Goal: Check status: Check status

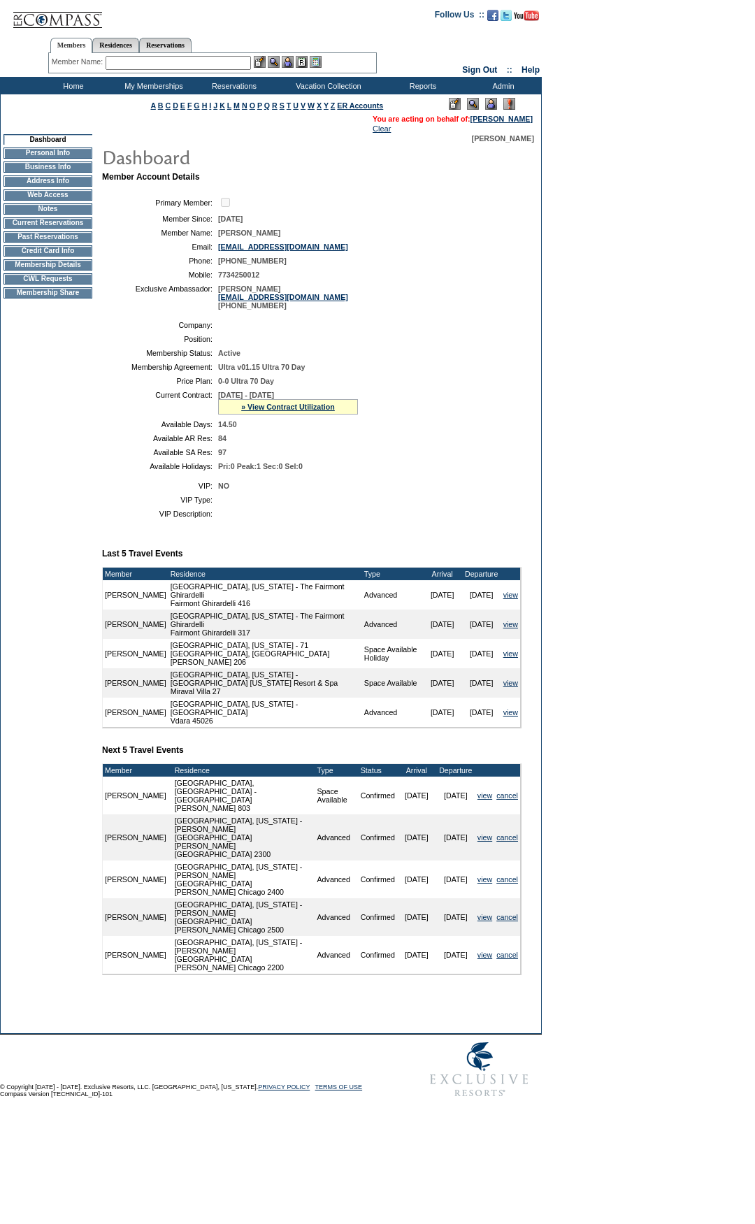
click at [62, 229] on td "Current Reservations" at bounding box center [47, 222] width 89 height 11
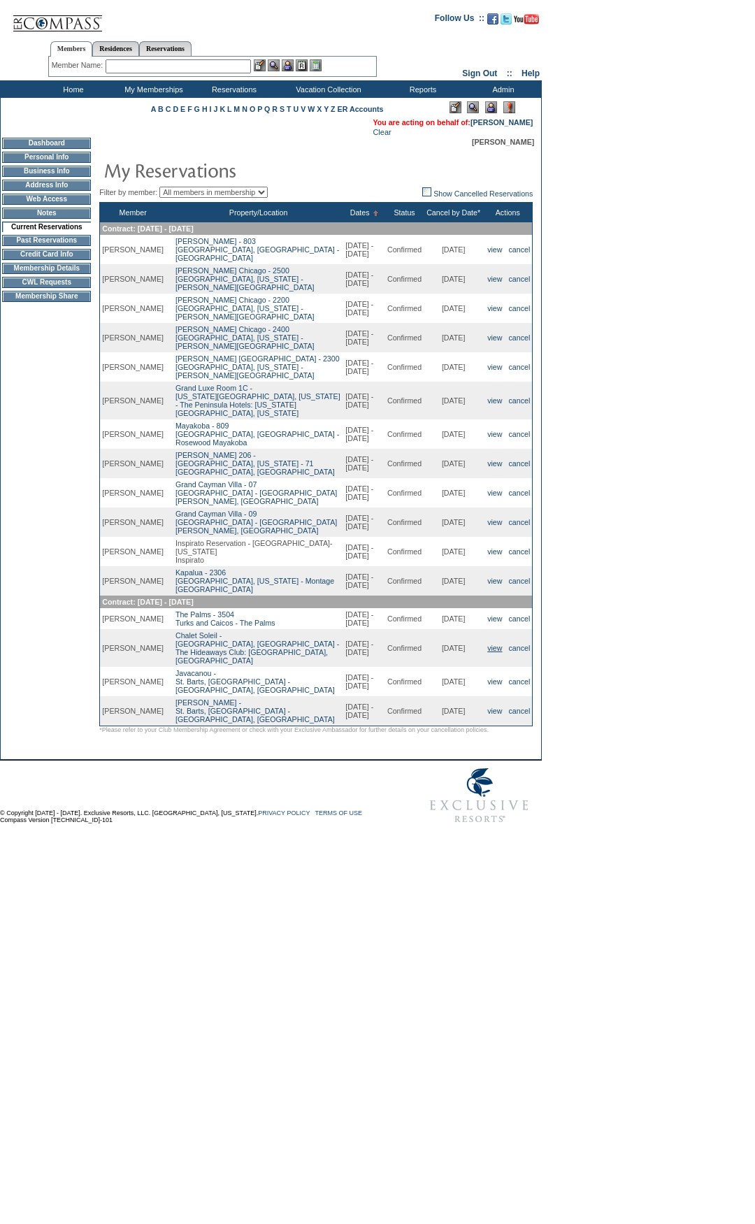
click at [487, 652] on link "view" at bounding box center [494, 648] width 15 height 8
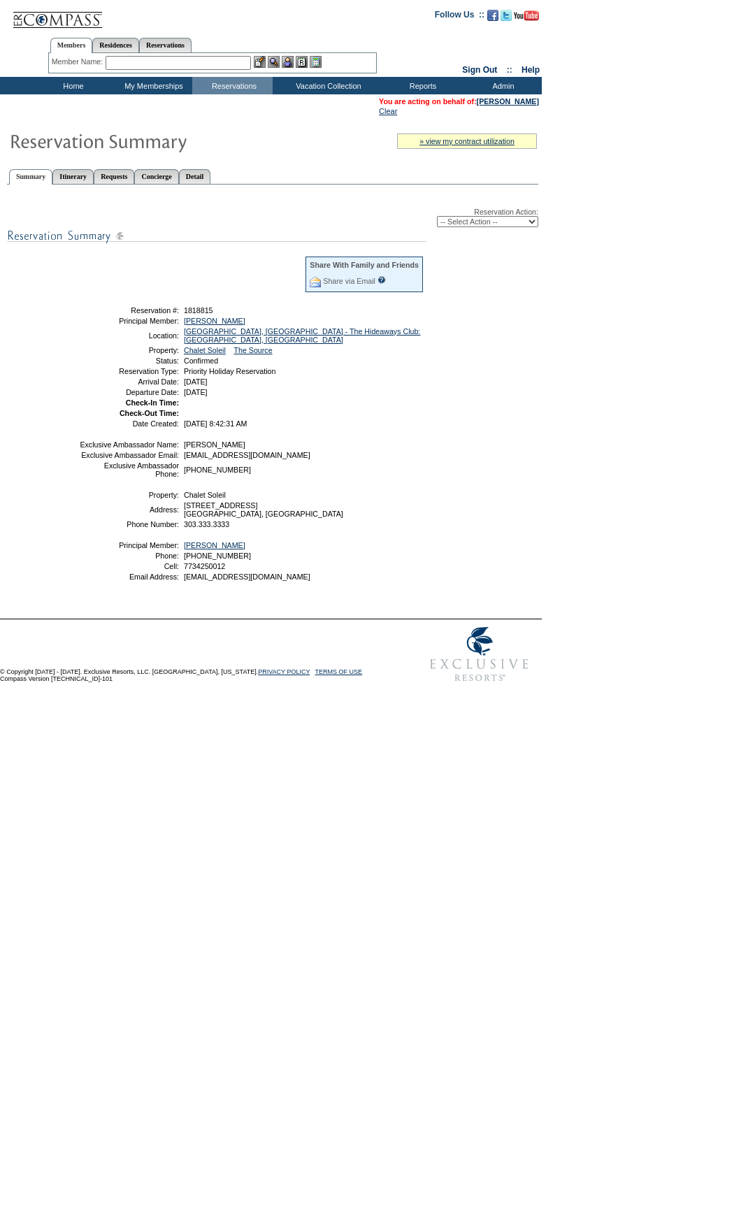
drag, startPoint x: 292, startPoint y: 432, endPoint x: 100, endPoint y: 301, distance: 231.9
click at [100, 301] on table "Share With Family and Friends Share via Email Share Reservation Information Ple…" at bounding box center [252, 341] width 350 height 176
click at [410, 425] on td "10/1/2025 8:42:31 AM" at bounding box center [302, 424] width 243 height 8
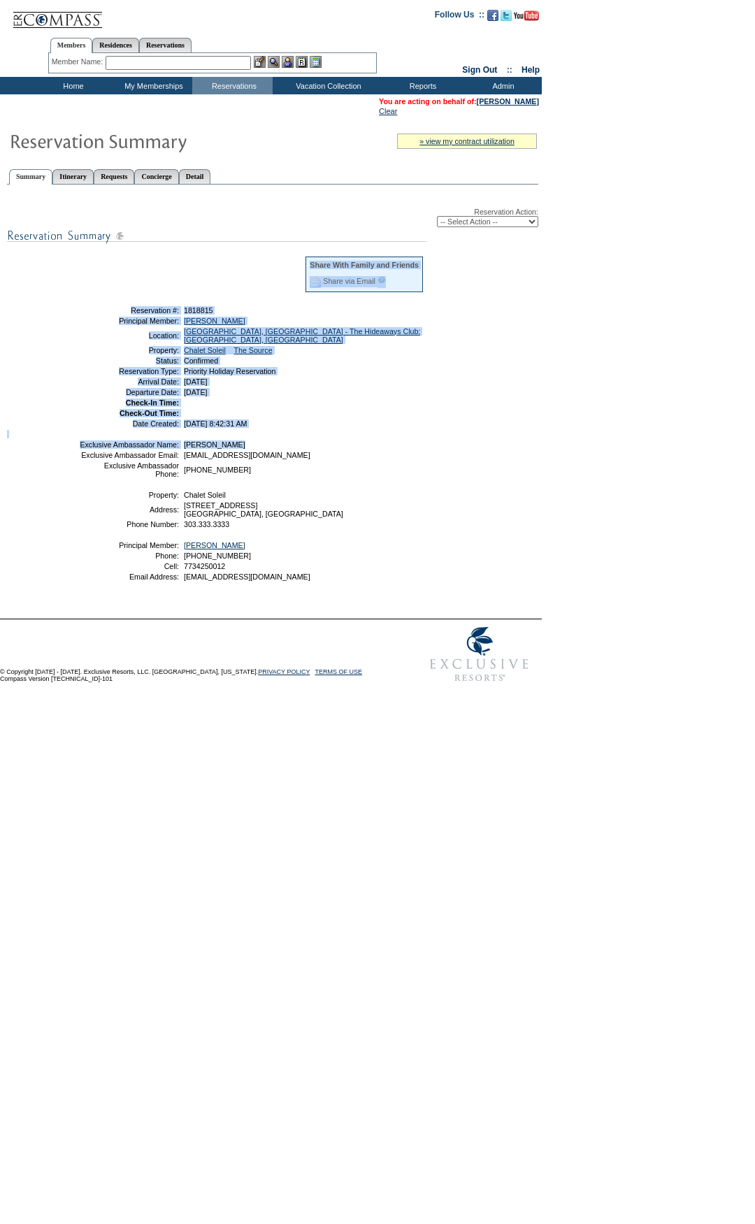
drag, startPoint x: 348, startPoint y: 443, endPoint x: 604, endPoint y: 436, distance: 256.7
click at [117, 289] on div "Reservation Action: -- Select Action -- Modify Reservation Dates Modify Reserva…" at bounding box center [272, 400] width 531 height 416
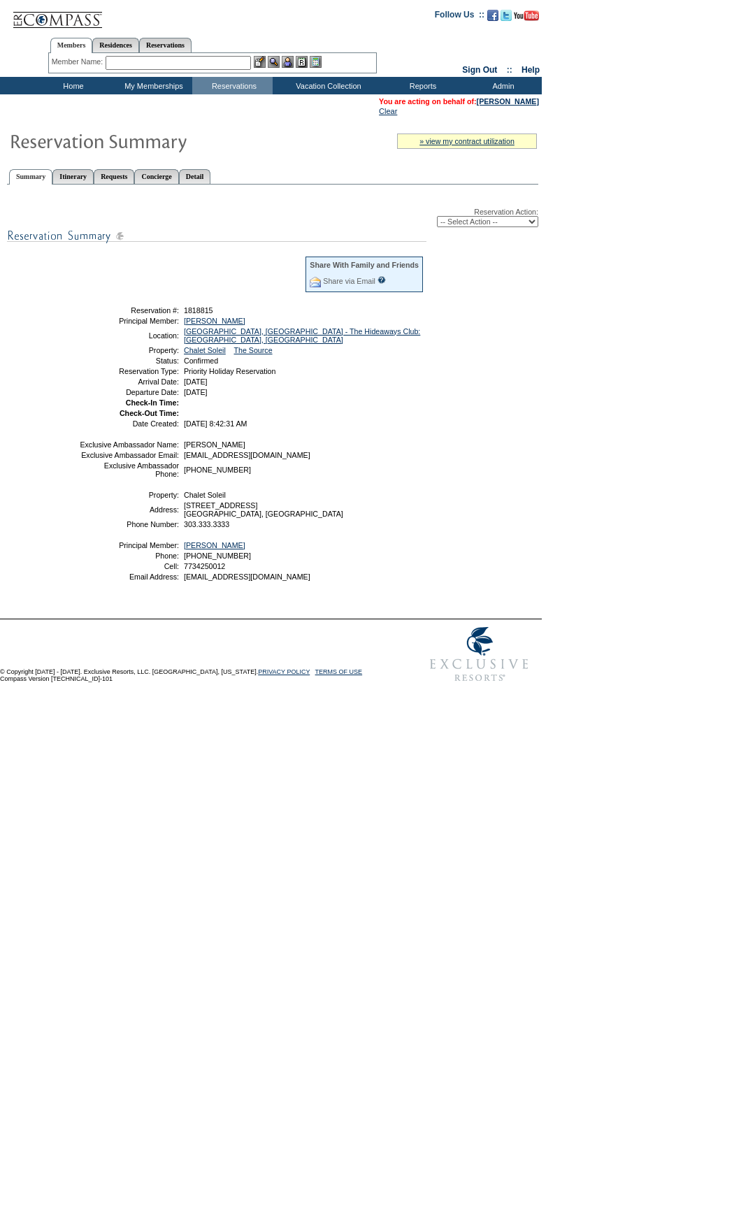
click at [673, 443] on form "Follow Us ::" at bounding box center [377, 344] width 755 height 689
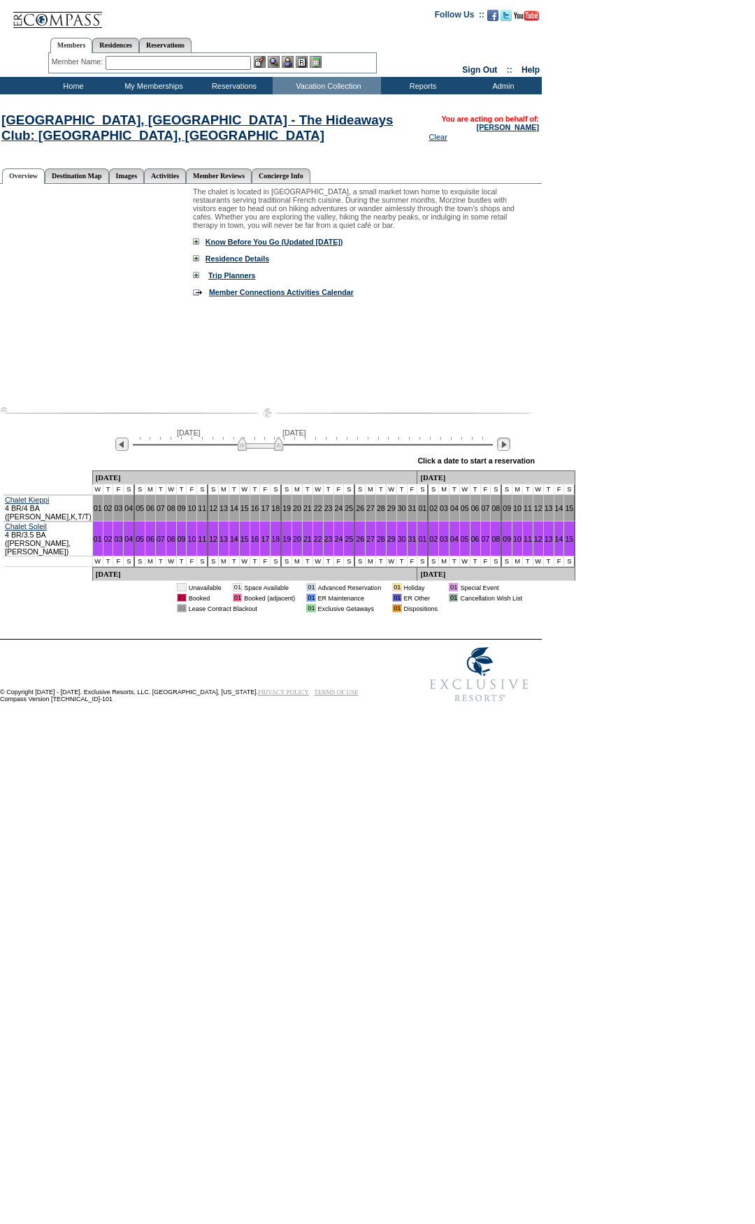
click at [501, 450] on img at bounding box center [503, 444] width 13 height 13
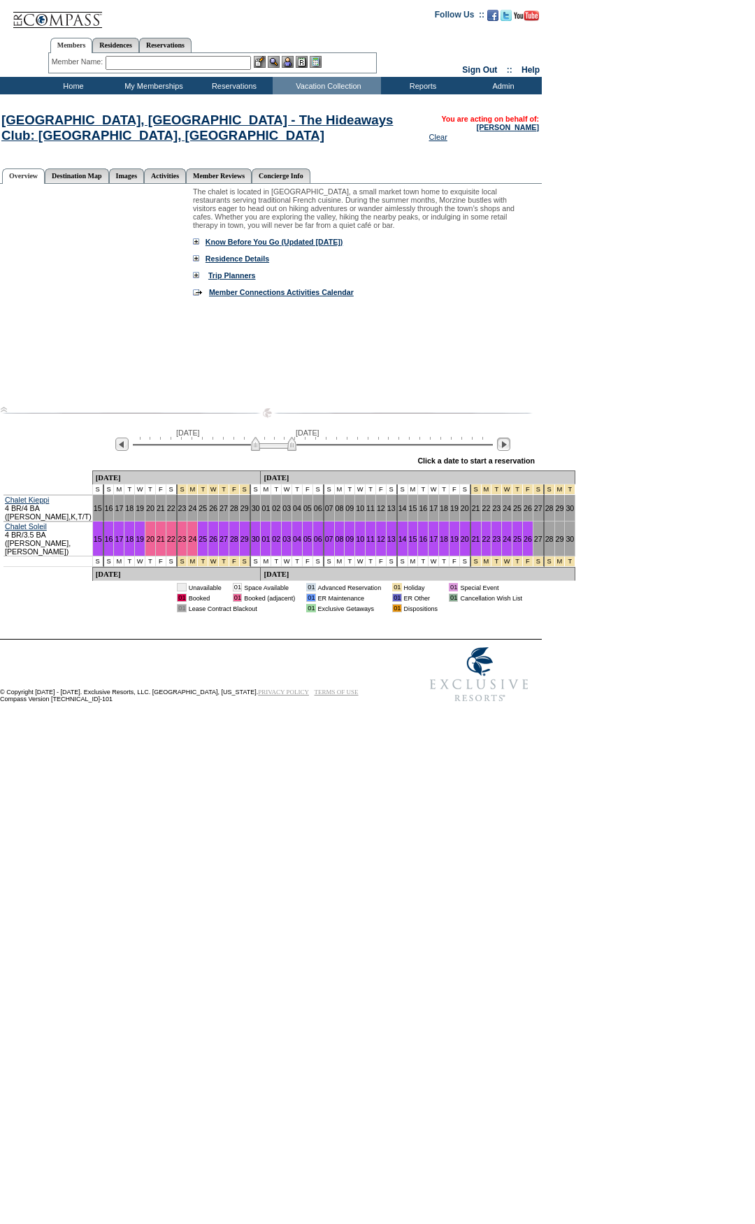
click at [501, 450] on img at bounding box center [503, 444] width 13 height 13
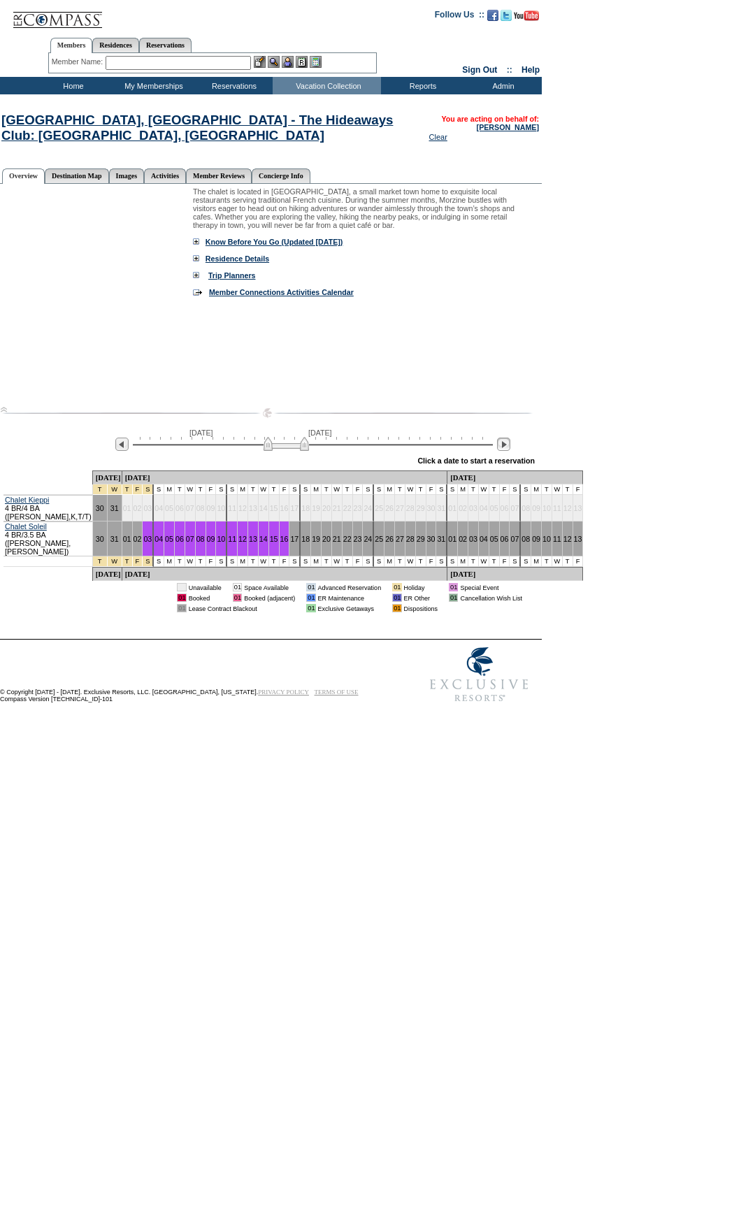
click at [501, 450] on img at bounding box center [503, 444] width 13 height 13
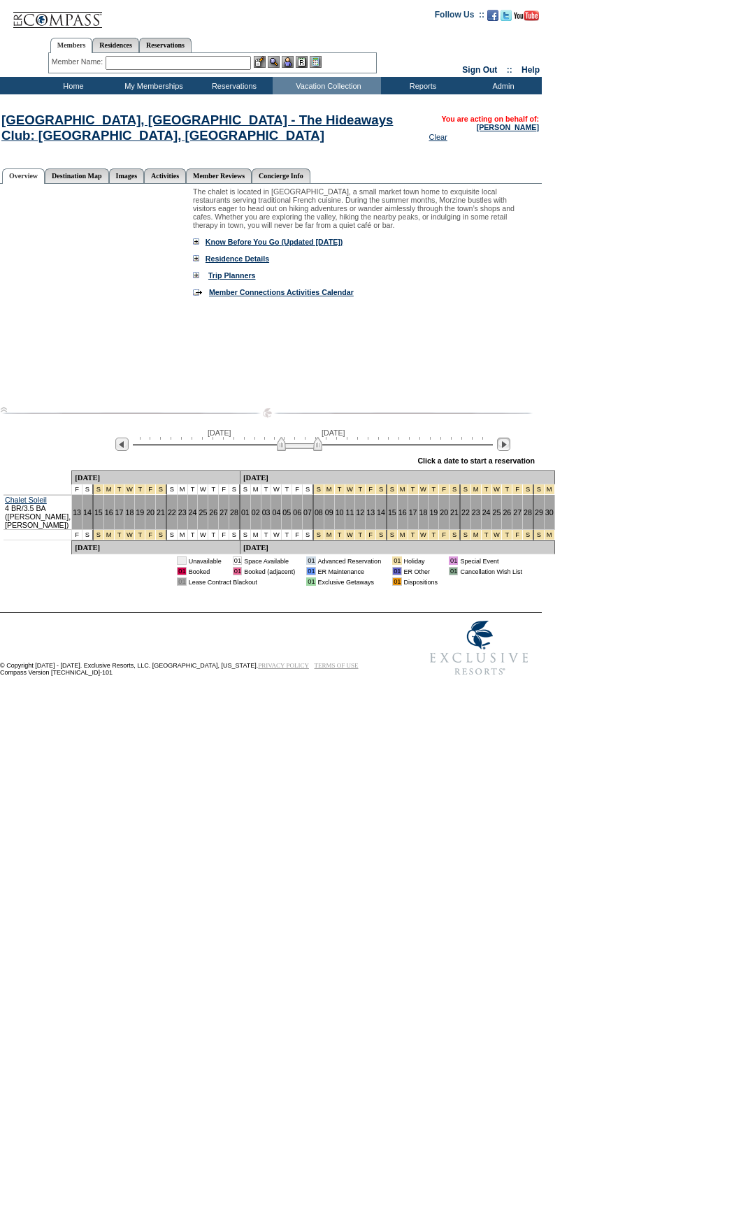
click at [501, 450] on img at bounding box center [503, 444] width 13 height 13
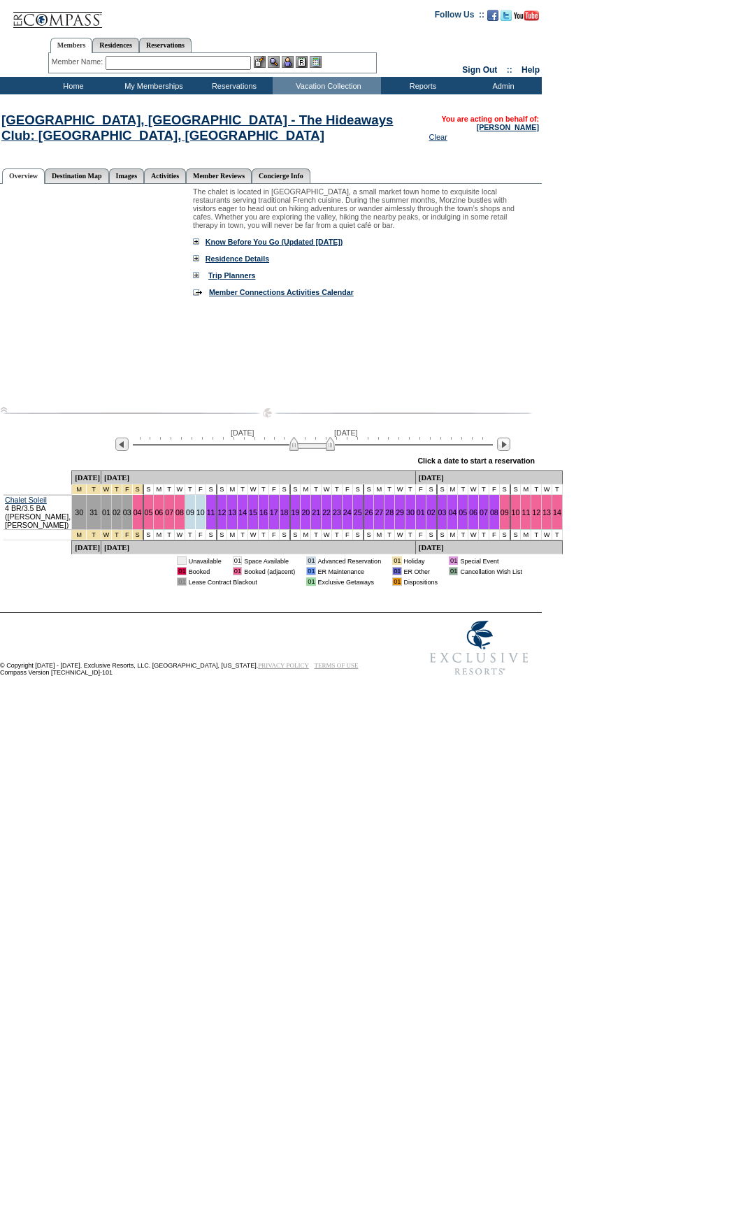
click at [231, 66] on input "text" at bounding box center [178, 63] width 145 height 14
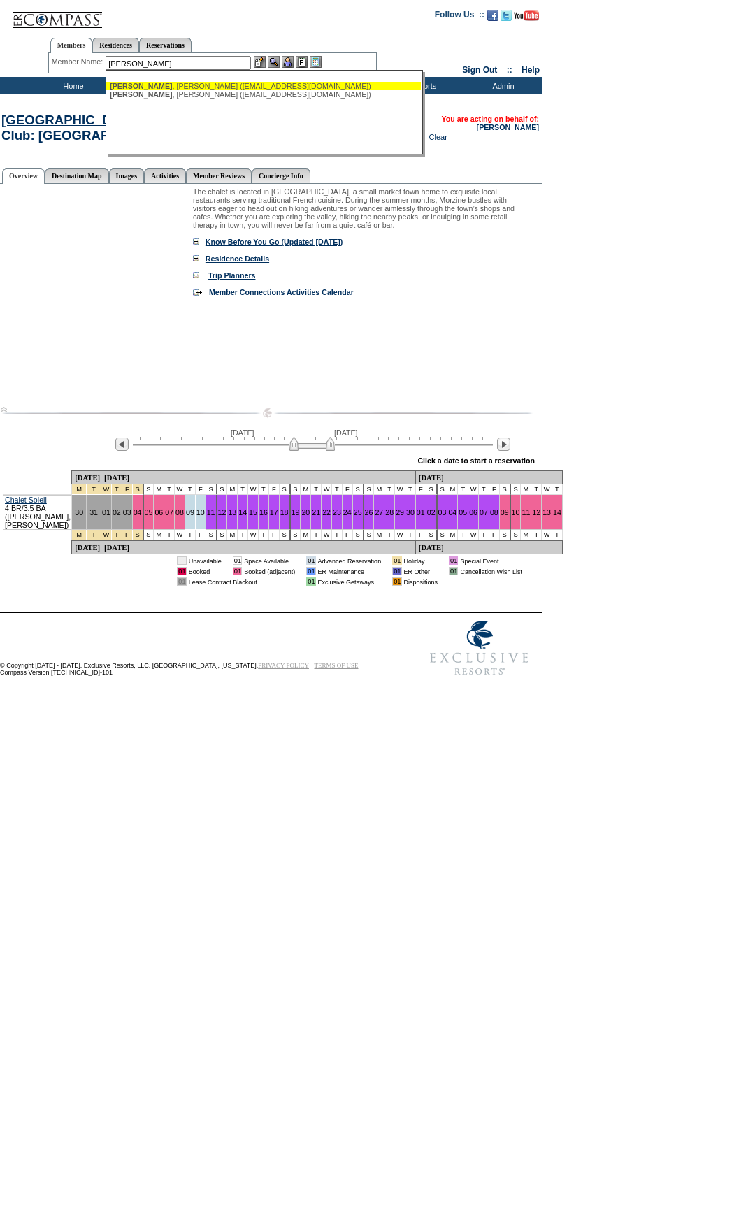
click at [245, 87] on div "Kessler , David (dkessler@ktmc.com)" at bounding box center [264, 86] width 308 height 8
type input "Kessler, David (dkessler@ktmc.com)"
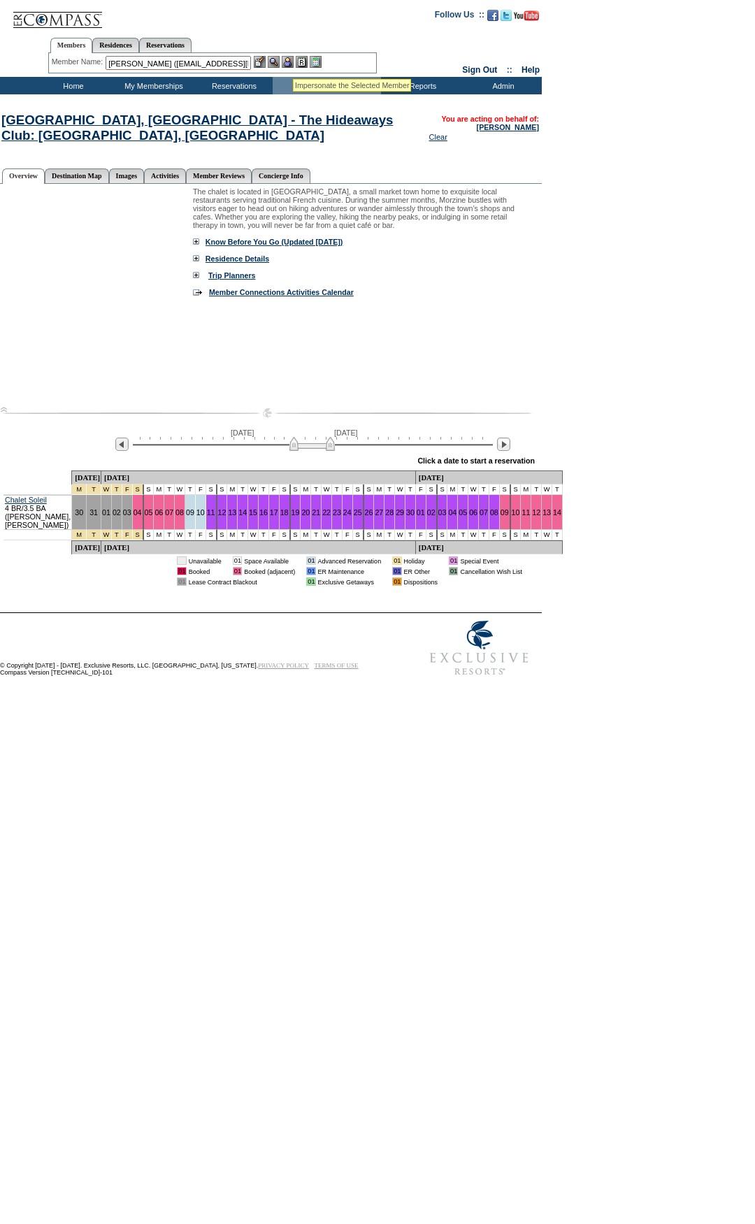
click at [292, 59] on img at bounding box center [288, 62] width 12 height 12
click at [280, 62] on img at bounding box center [274, 62] width 12 height 12
